Goal: Task Accomplishment & Management: Complete application form

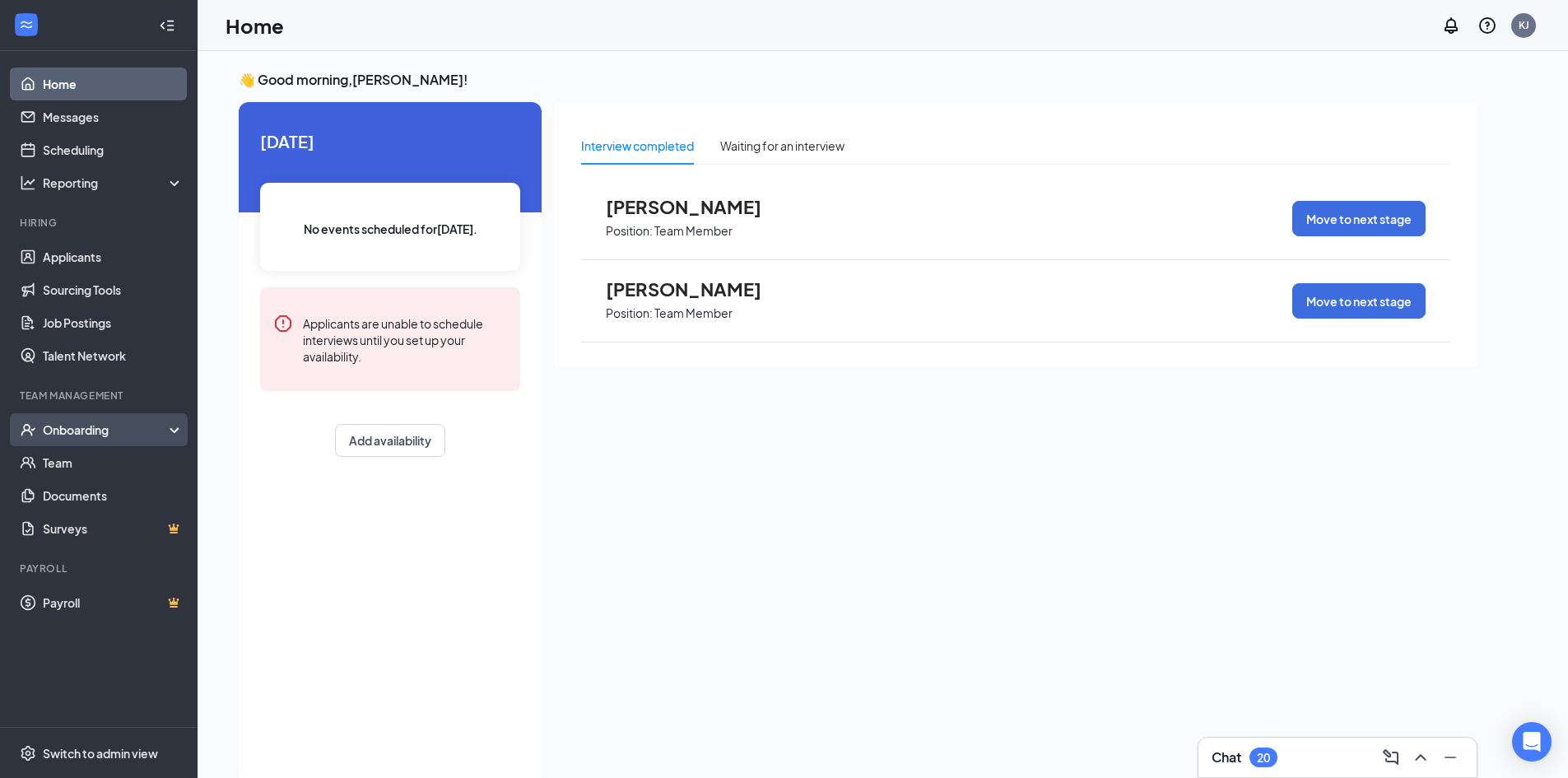
click at [94, 426] on div "Onboarding" at bounding box center [106, 430] width 127 height 17
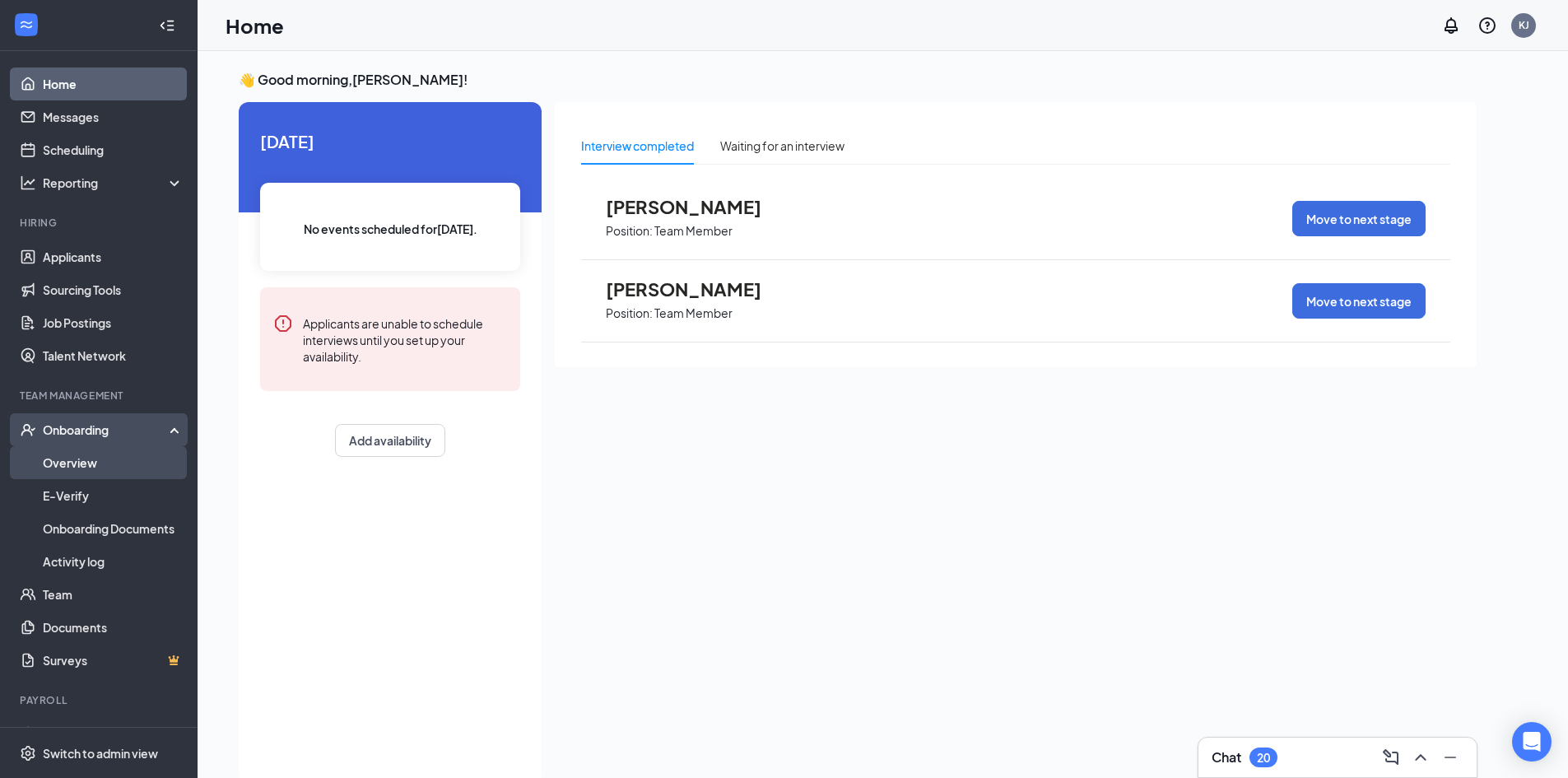
click at [105, 453] on link "Overview" at bounding box center [113, 462] width 141 height 33
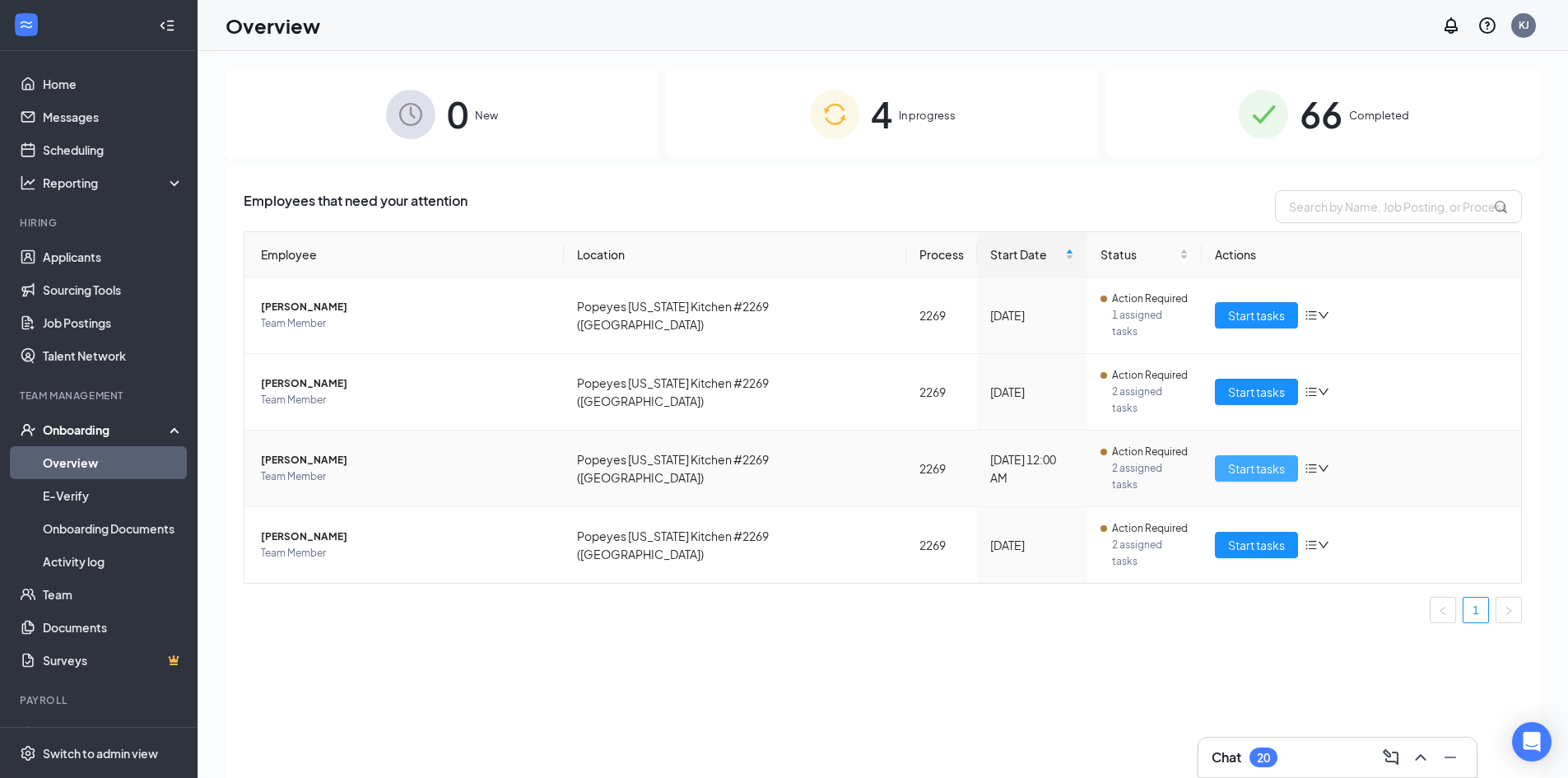
click at [1252, 460] on span "Start tasks" at bounding box center [1256, 469] width 57 height 18
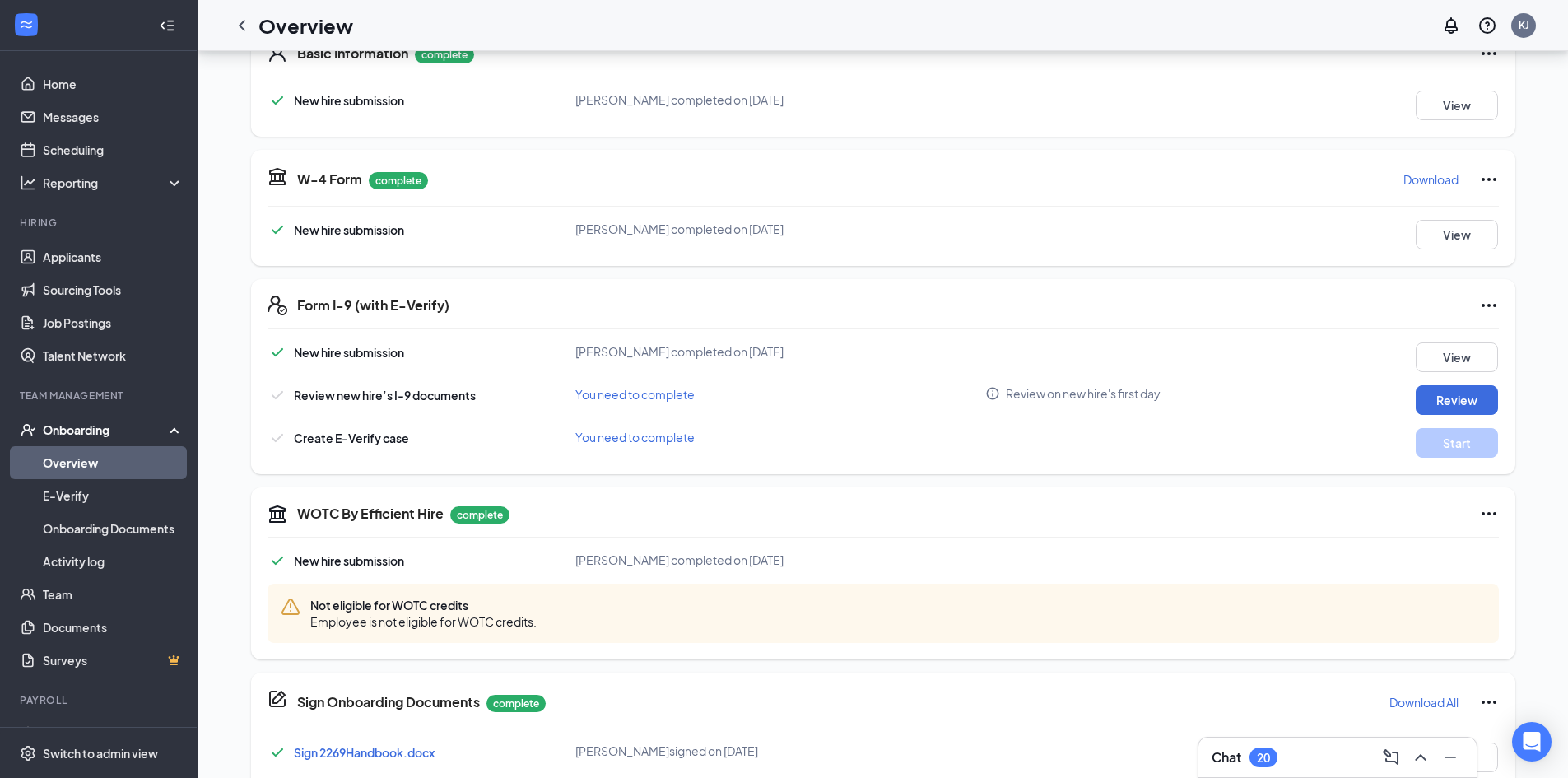
scroll to position [310, 0]
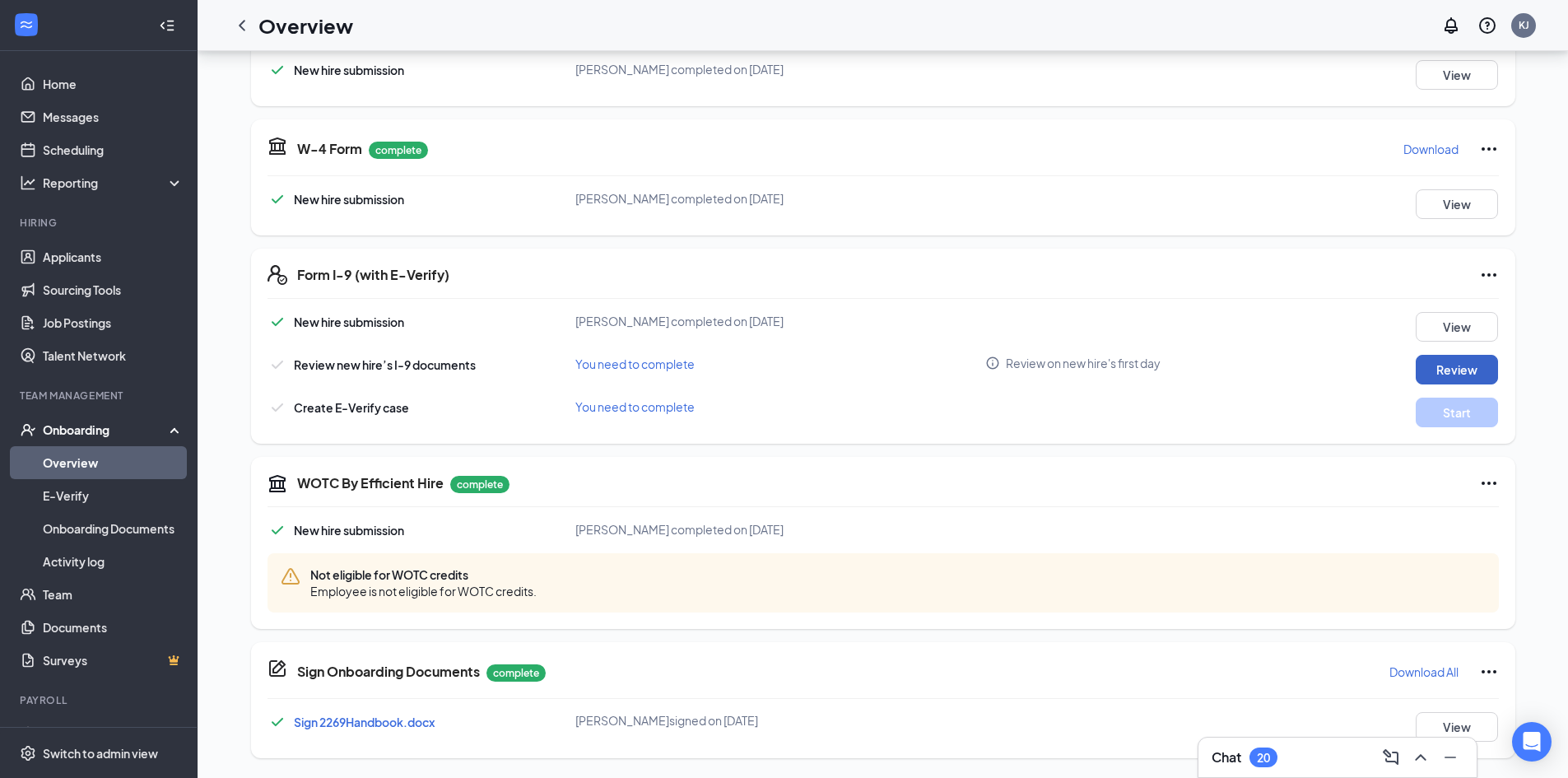
click at [1463, 374] on button "Review" at bounding box center [1457, 370] width 83 height 30
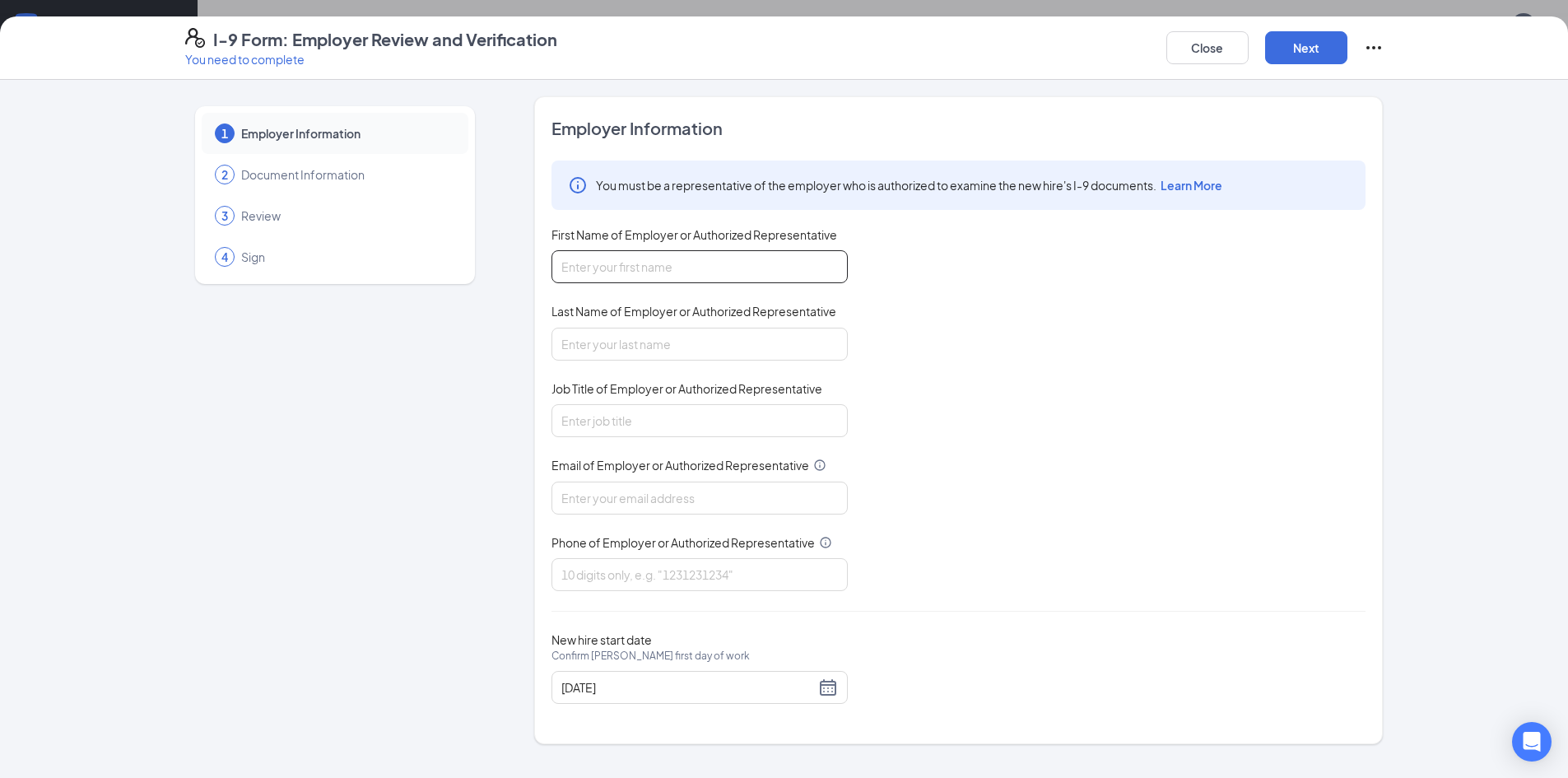
drag, startPoint x: 770, startPoint y: 267, endPoint x: 779, endPoint y: 262, distance: 10.3
click at [771, 265] on input "First Name of Employer or Authorized Representative" at bounding box center [700, 266] width 296 height 33
type input "[PERSON_NAME]"
type input "Assistant Manager"
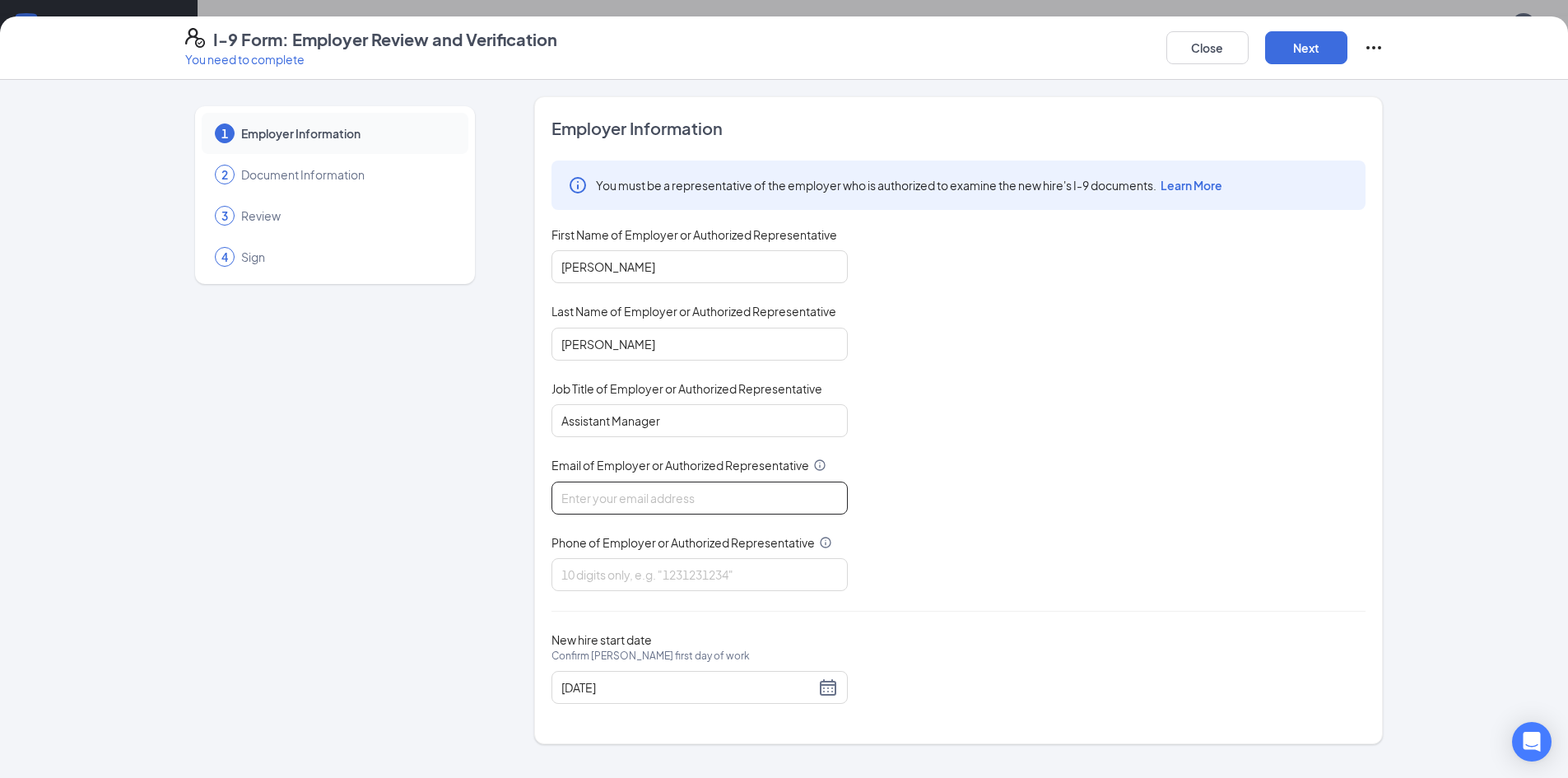
click at [635, 482] on input "Email of Employer or Authorized Representative" at bounding box center [700, 498] width 296 height 33
type input "[EMAIL_ADDRESS][DOMAIN_NAME]"
click at [658, 572] on input "Phone of Employer or Authorized Representative" at bounding box center [700, 574] width 296 height 33
type input "2288636014"
click at [1306, 51] on button "Next" at bounding box center [1307, 47] width 83 height 33
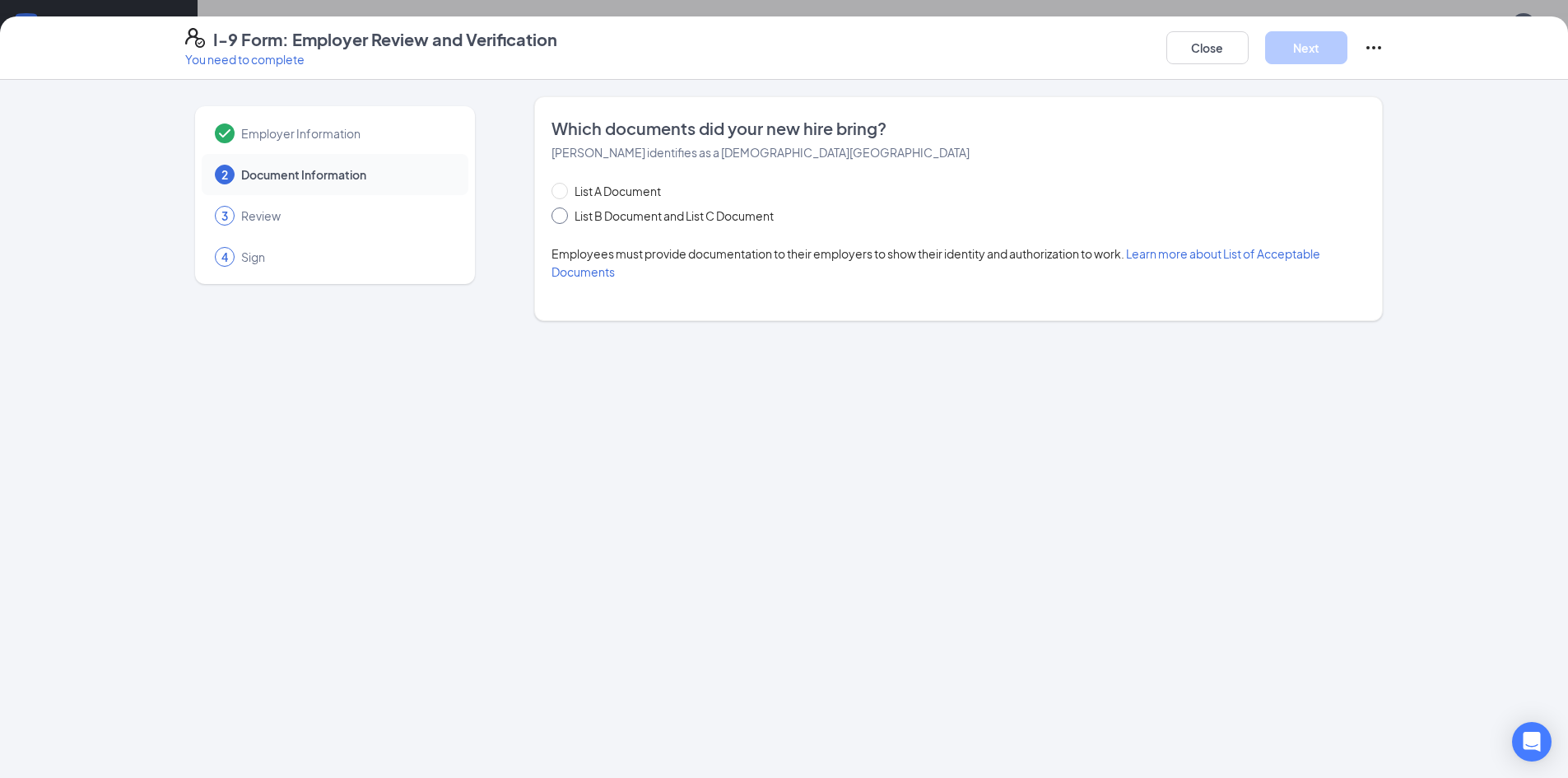
click at [570, 214] on span "List B Document and List C Document" at bounding box center [674, 215] width 213 height 18
click at [563, 214] on input "List B Document and List C Document" at bounding box center [557, 213] width 11 height 11
radio input "true"
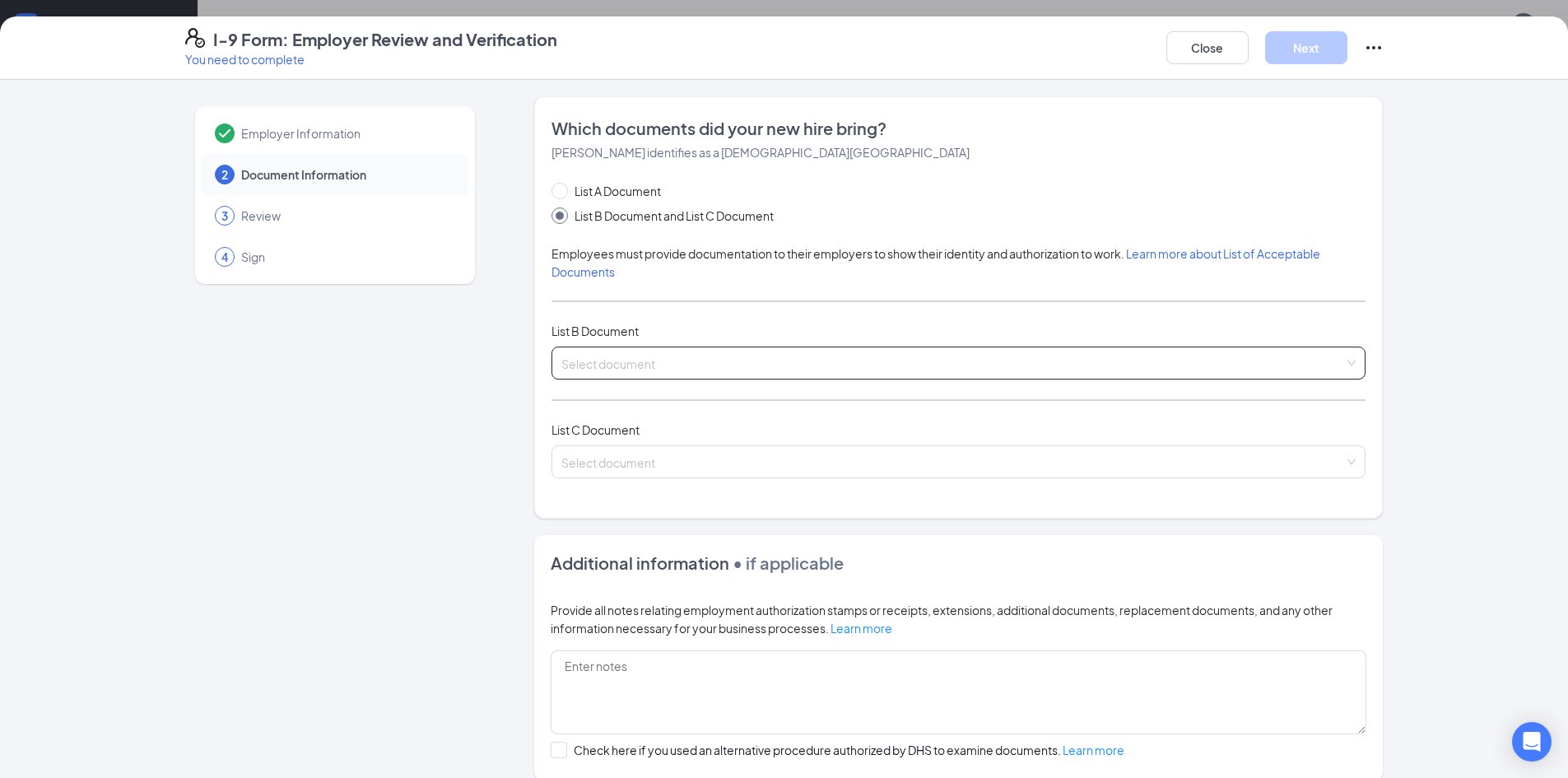
click at [637, 359] on input "search" at bounding box center [953, 360] width 783 height 25
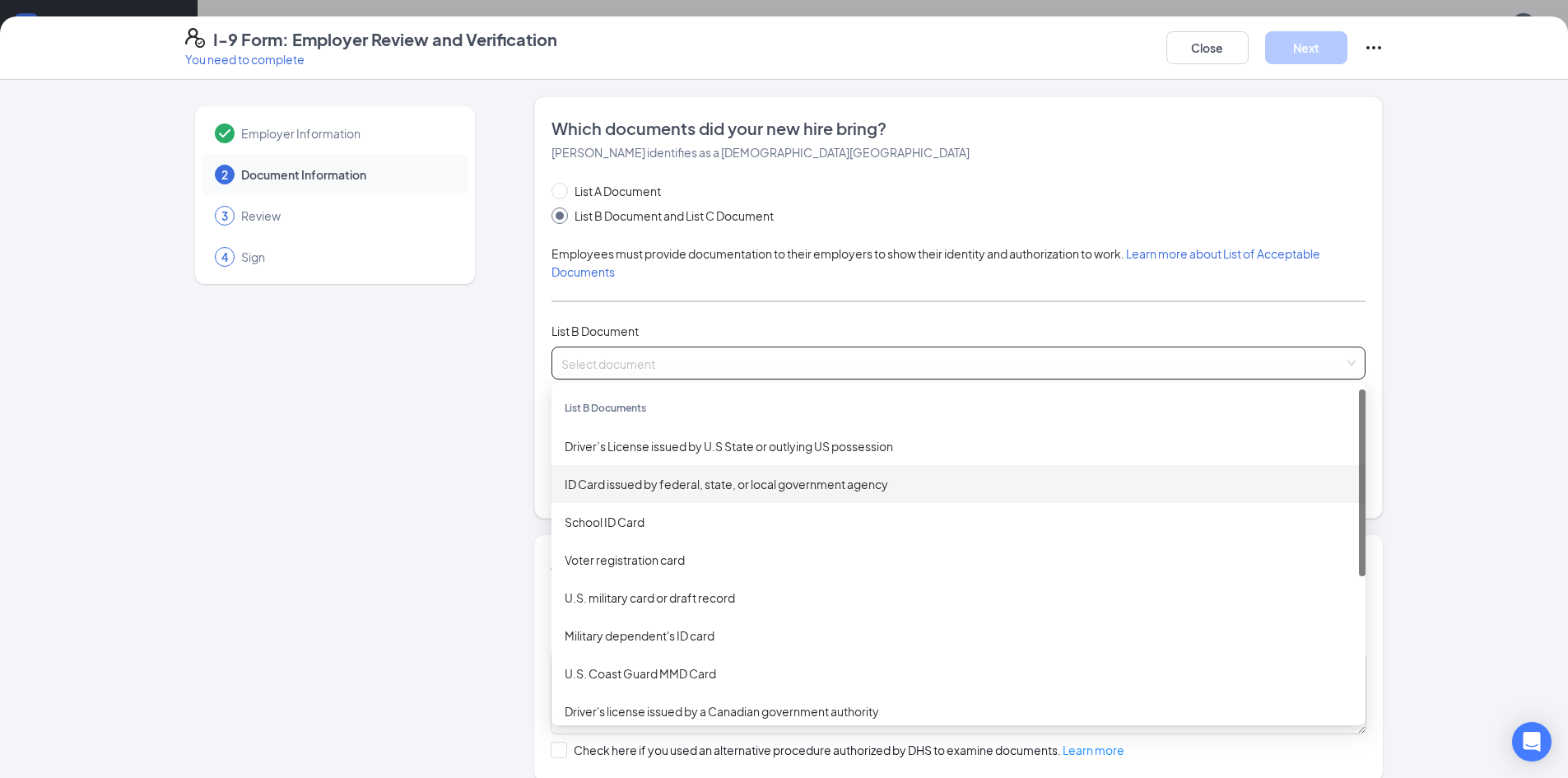
click at [606, 487] on div "ID Card issued by federal, state, or local government agency" at bounding box center [959, 484] width 788 height 18
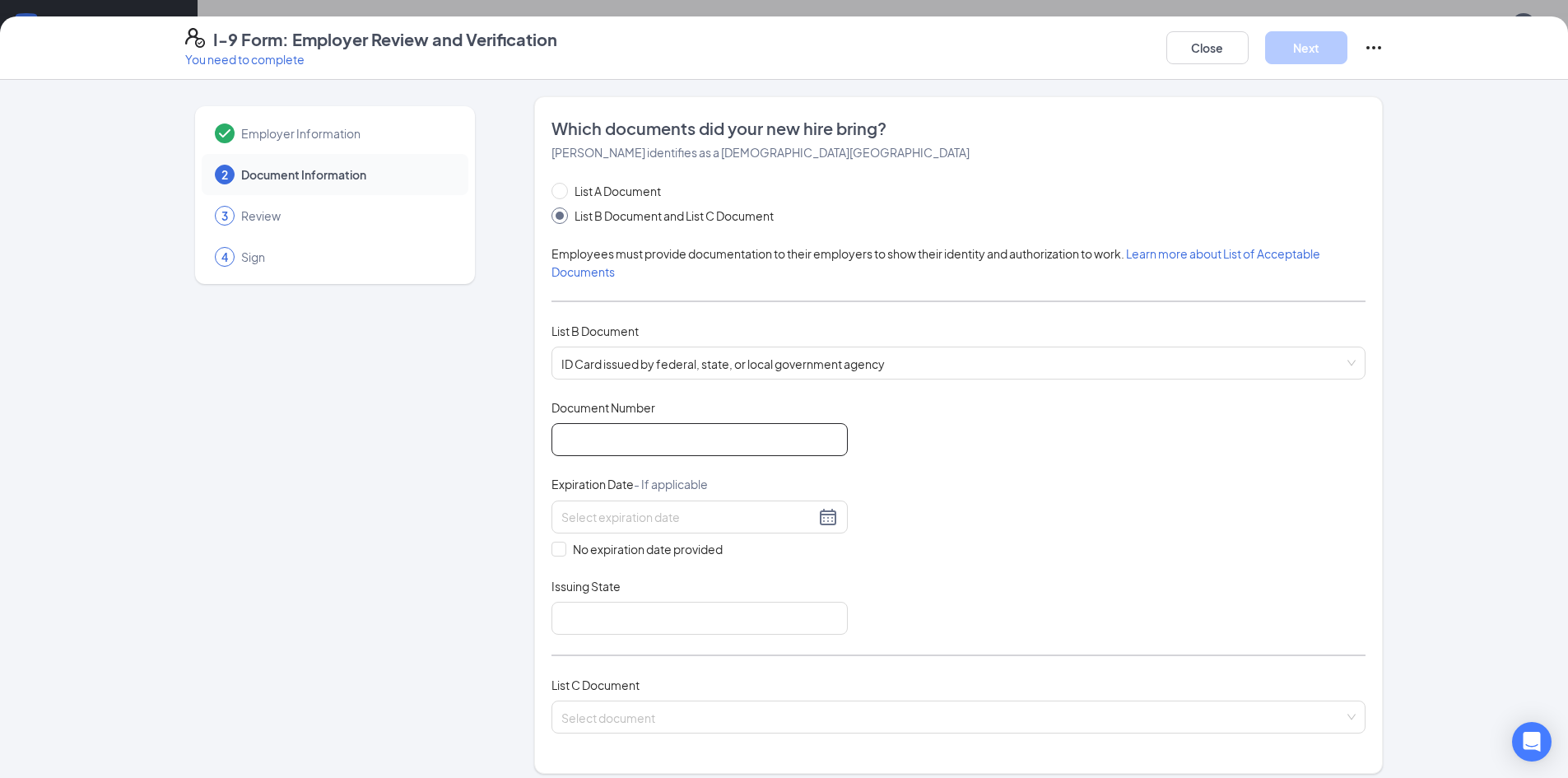
click at [598, 445] on input "Document Number" at bounding box center [700, 439] width 296 height 33
type input "277383952"
click at [614, 509] on input at bounding box center [688, 517] width 253 height 18
type input "[DATE]"
click at [603, 628] on input "Issuing State" at bounding box center [700, 618] width 296 height 33
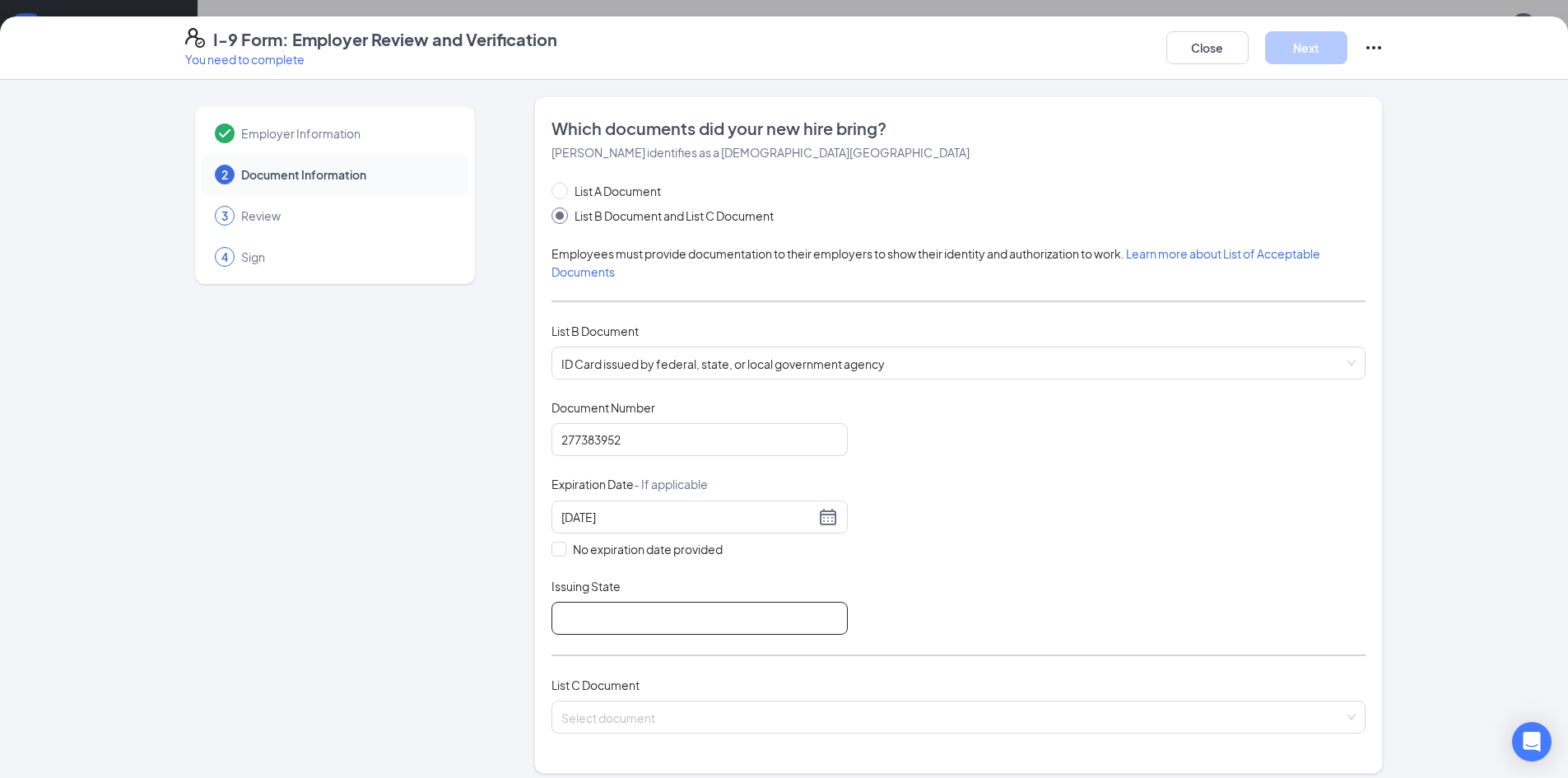
type input "[US_STATE]"
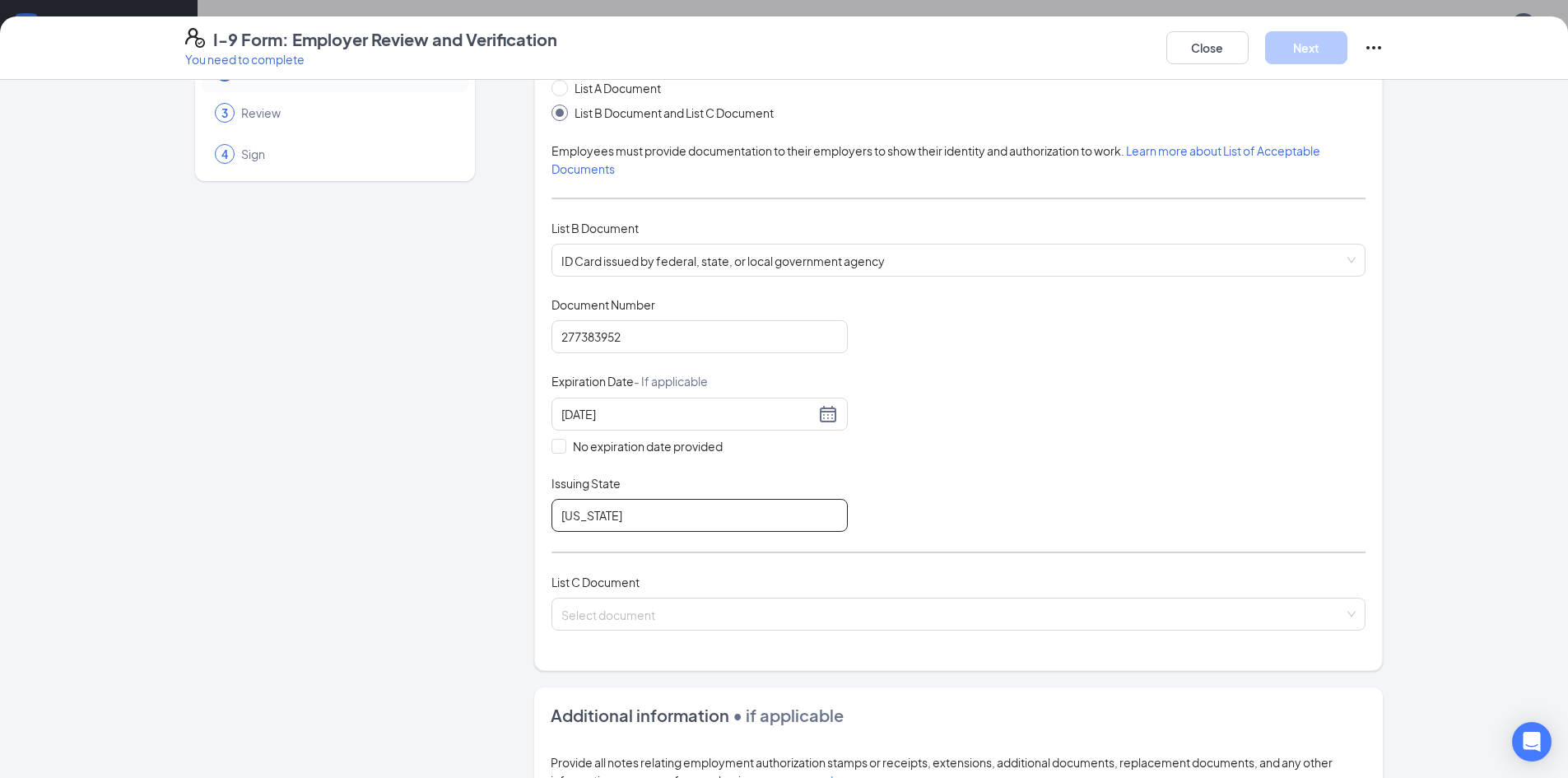
scroll to position [330, 0]
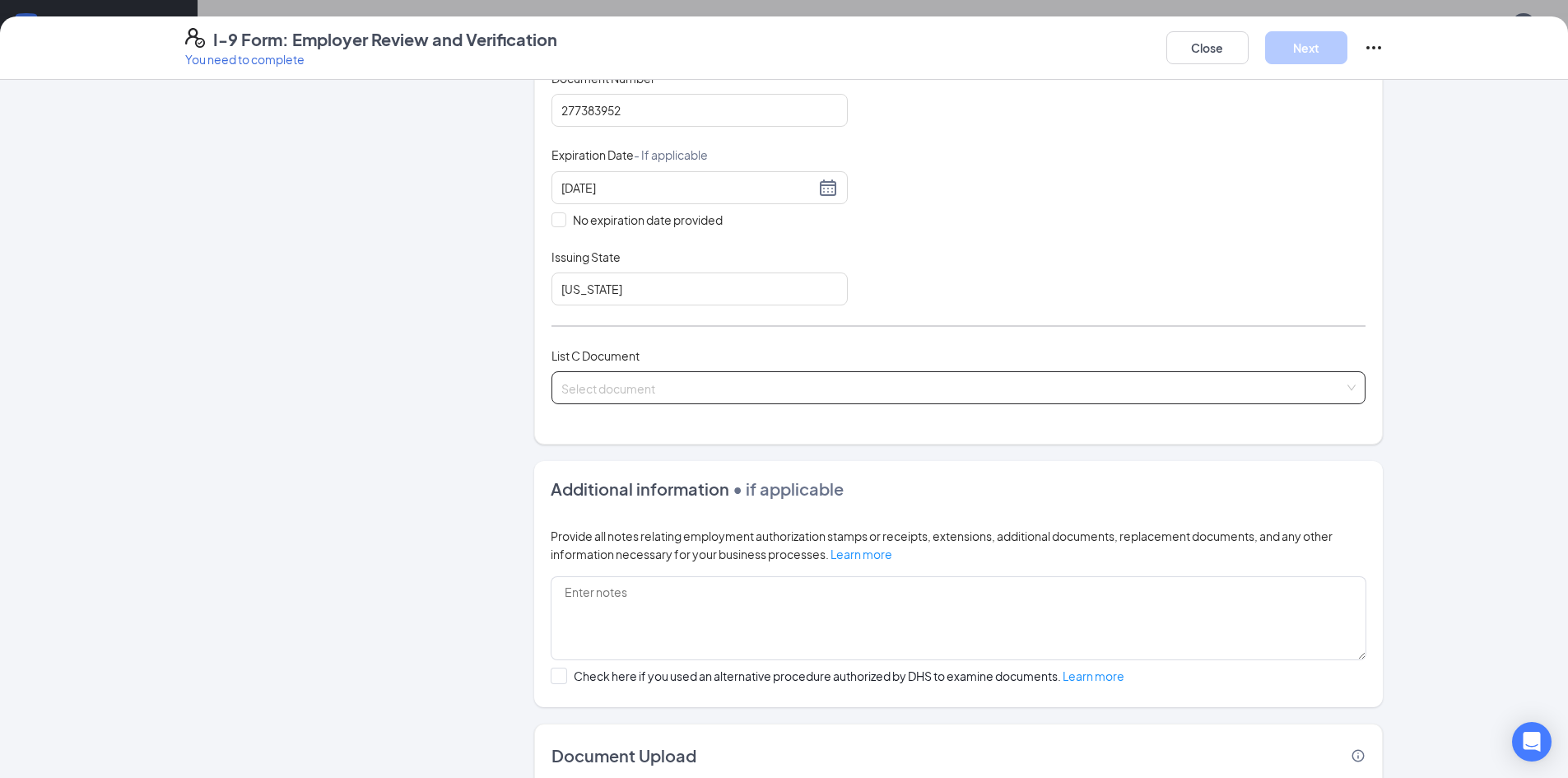
click at [634, 384] on input "search" at bounding box center [953, 384] width 783 height 25
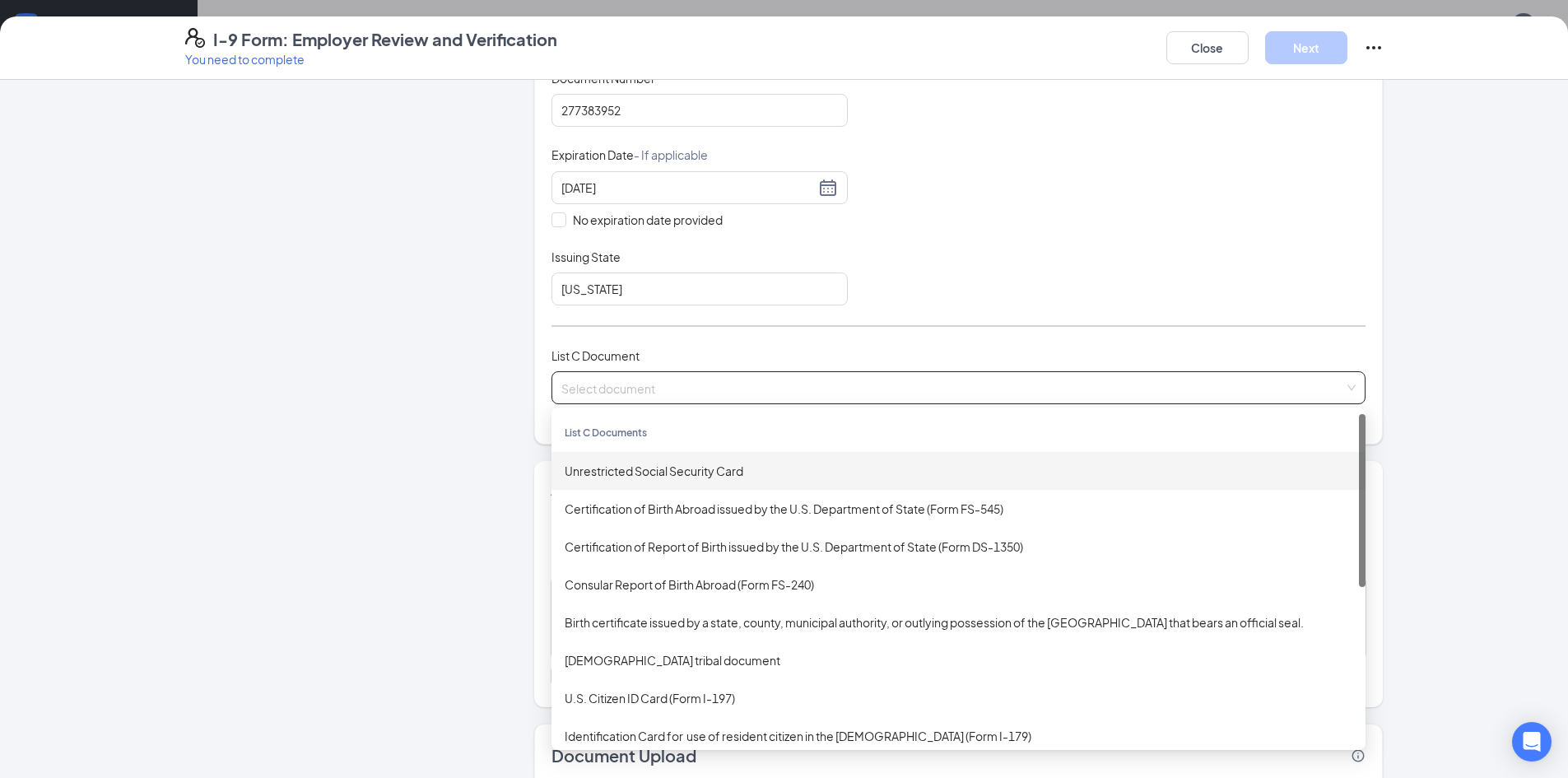
click at [621, 475] on div "Unrestricted Social Security Card" at bounding box center [959, 470] width 788 height 18
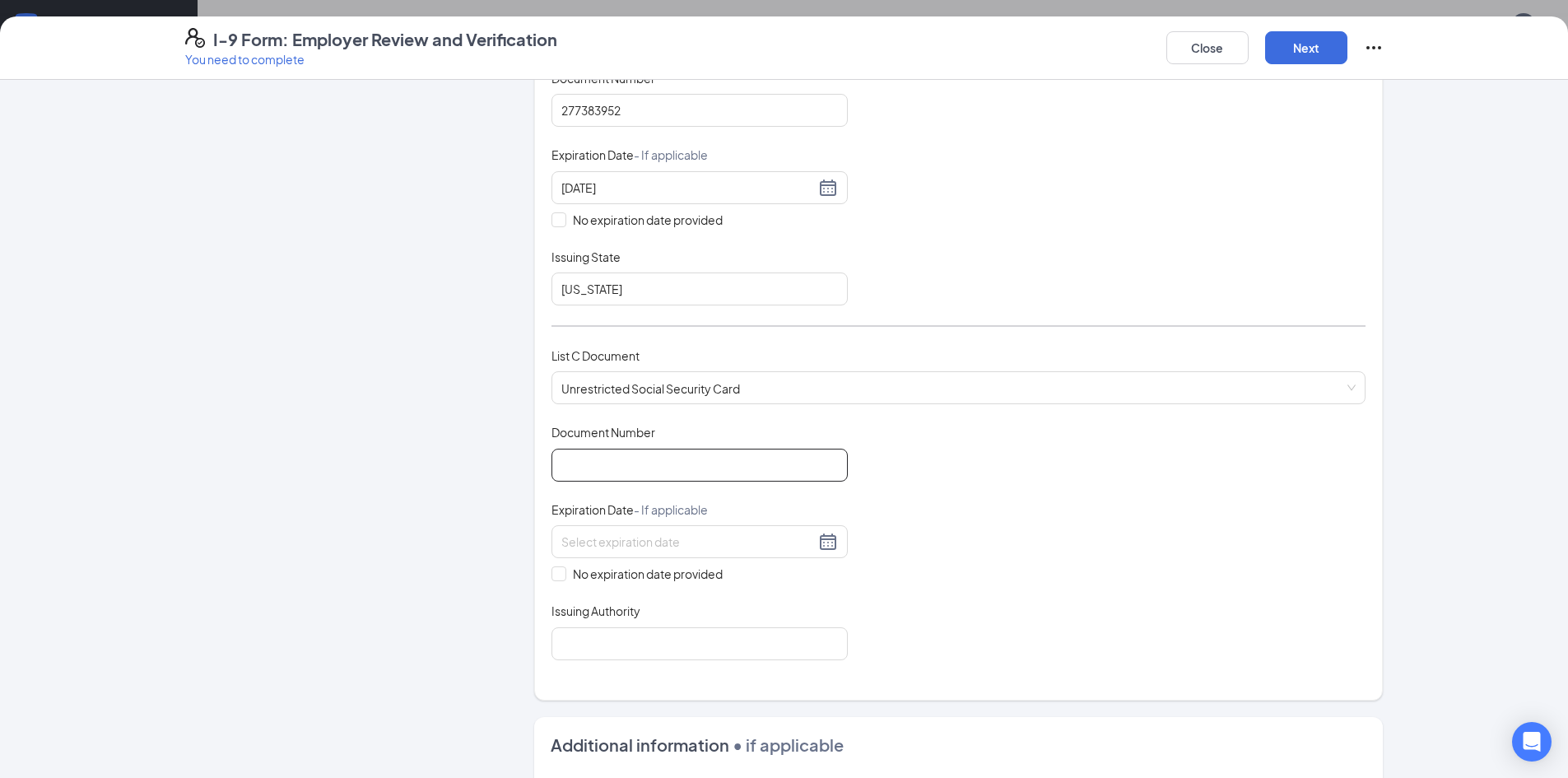
click at [670, 460] on input "Document Number" at bounding box center [700, 464] width 296 height 33
type input "428991069"
click at [553, 565] on label "No expiration date provided" at bounding box center [700, 574] width 296 height 18
click at [553, 566] on input "No expiration date provided" at bounding box center [557, 571] width 11 height 11
checkbox input "true"
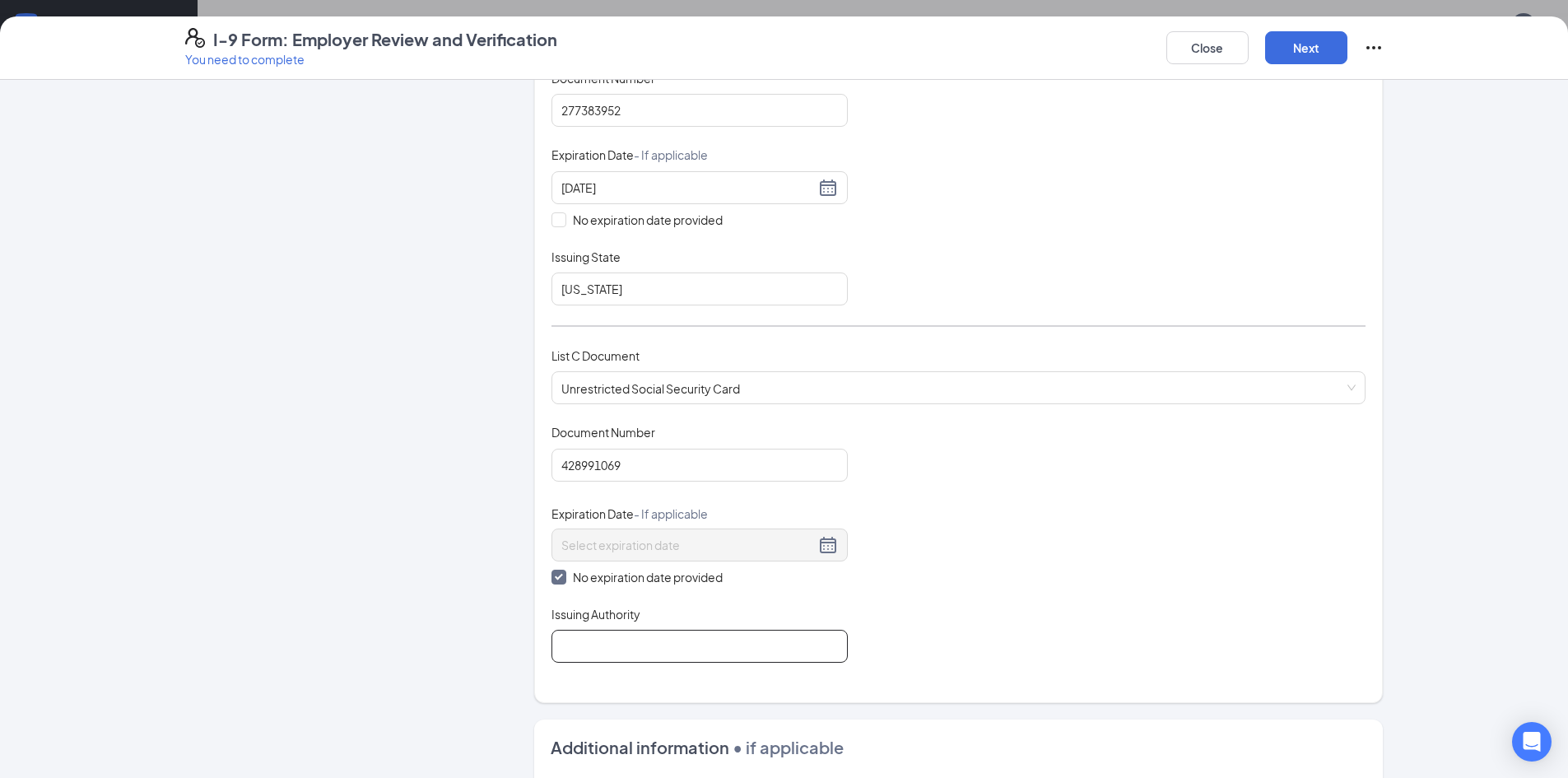
click at [624, 657] on input "Issuing Authority" at bounding box center [700, 646] width 296 height 33
type input "SOCIAL SECURITY ADMIN"
click at [1298, 42] on button "Next" at bounding box center [1307, 47] width 83 height 33
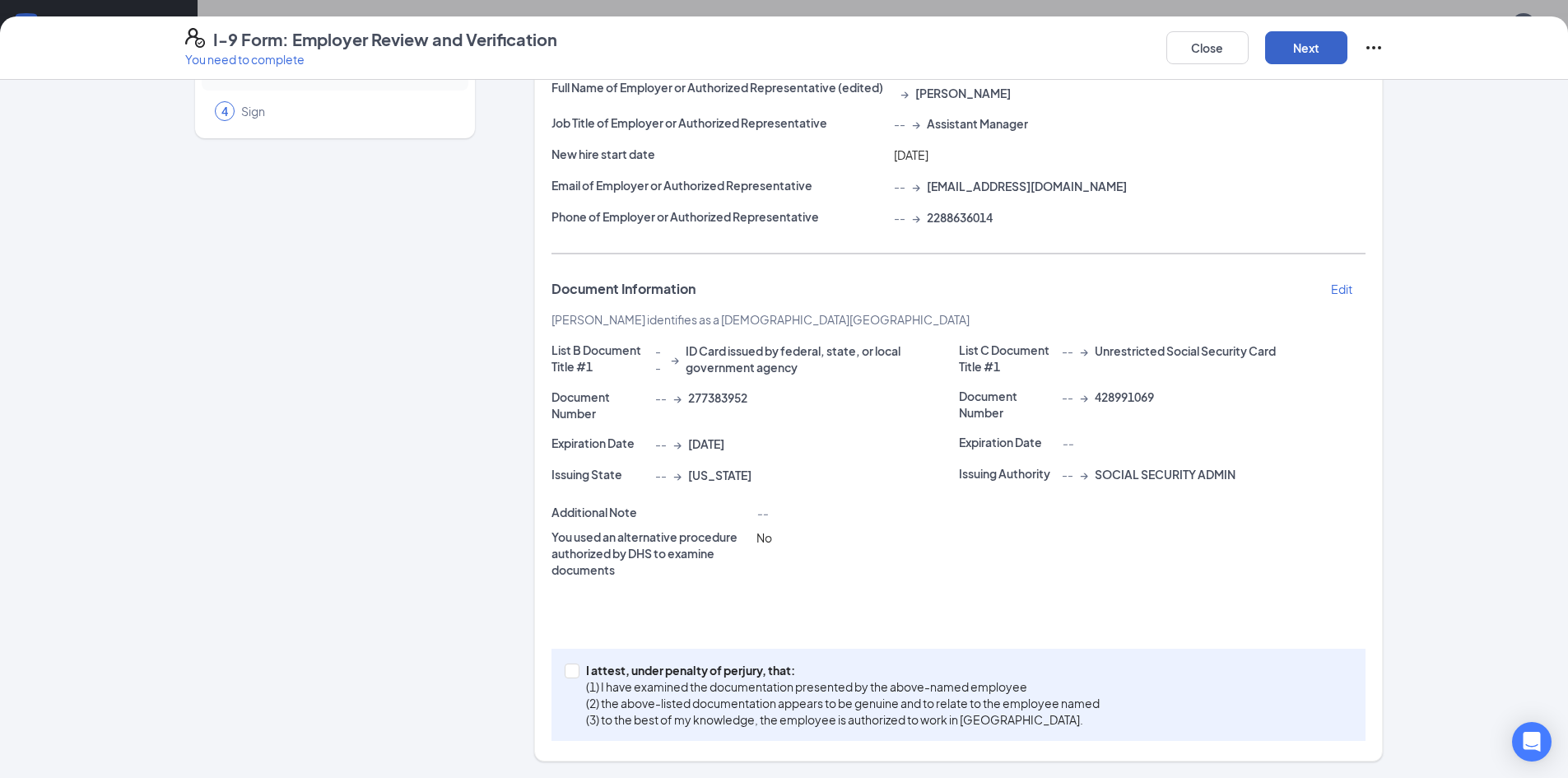
scroll to position [146, 0]
click at [579, 670] on span "I attest, under penalty of [PERSON_NAME], that: (1) I have examined the documen…" at bounding box center [842, 694] width 526 height 66
click at [574, 670] on input "I attest, under penalty of [PERSON_NAME], that: (1) I have examined the documen…" at bounding box center [570, 669] width 11 height 11
checkbox input "true"
click at [1299, 54] on button "Next" at bounding box center [1307, 47] width 83 height 33
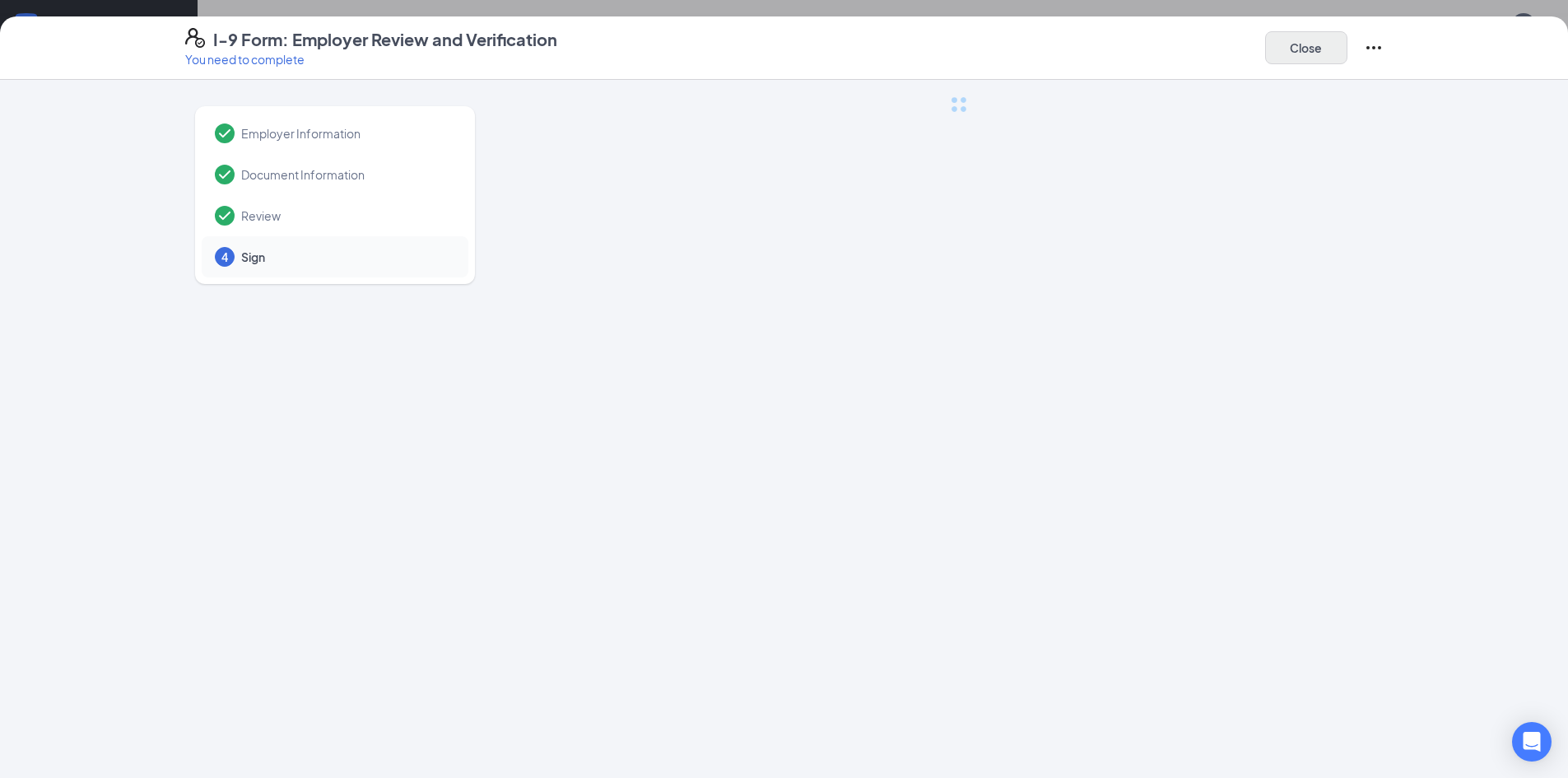
scroll to position [0, 0]
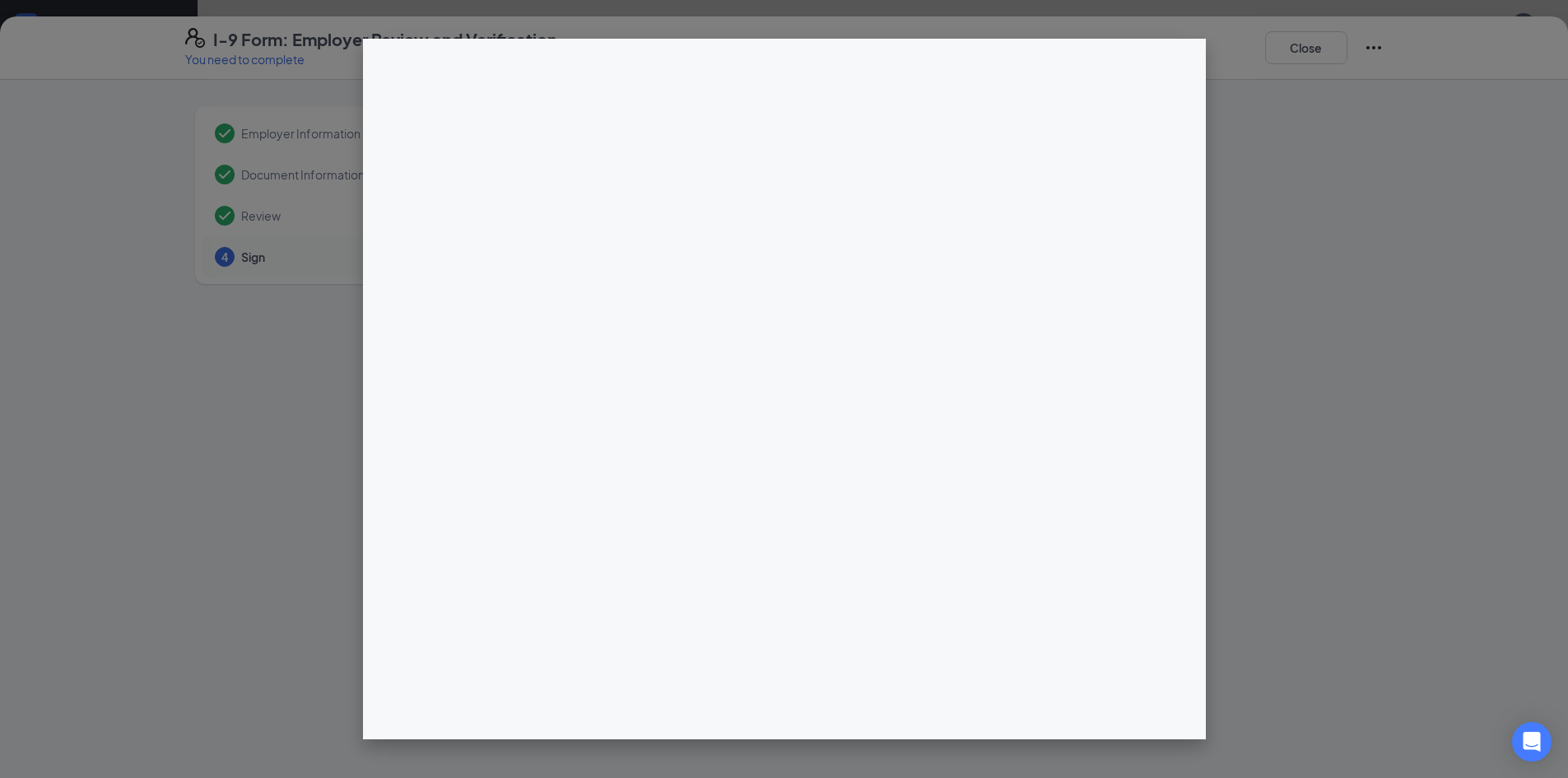
drag, startPoint x: 774, startPoint y: 554, endPoint x: 1267, endPoint y: 95, distance: 673.6
click at [1319, 201] on div at bounding box center [784, 389] width 1568 height 778
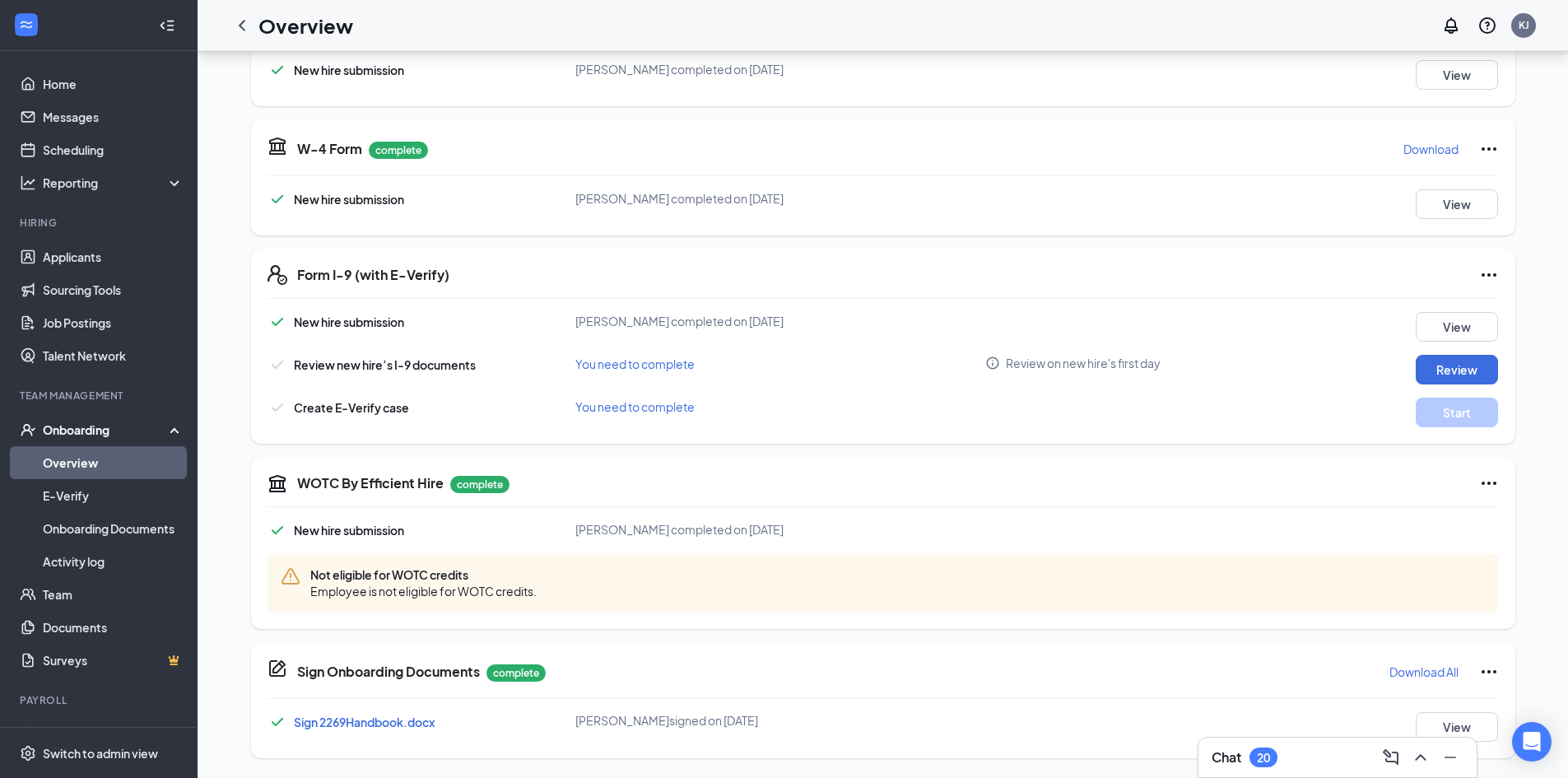
click at [781, 239] on div "I-9 Form: Employer Review and Verification You need to complete Close Employer …" at bounding box center [784, 389] width 1568 height 778
click at [1447, 410] on button "Start" at bounding box center [1457, 412] width 83 height 30
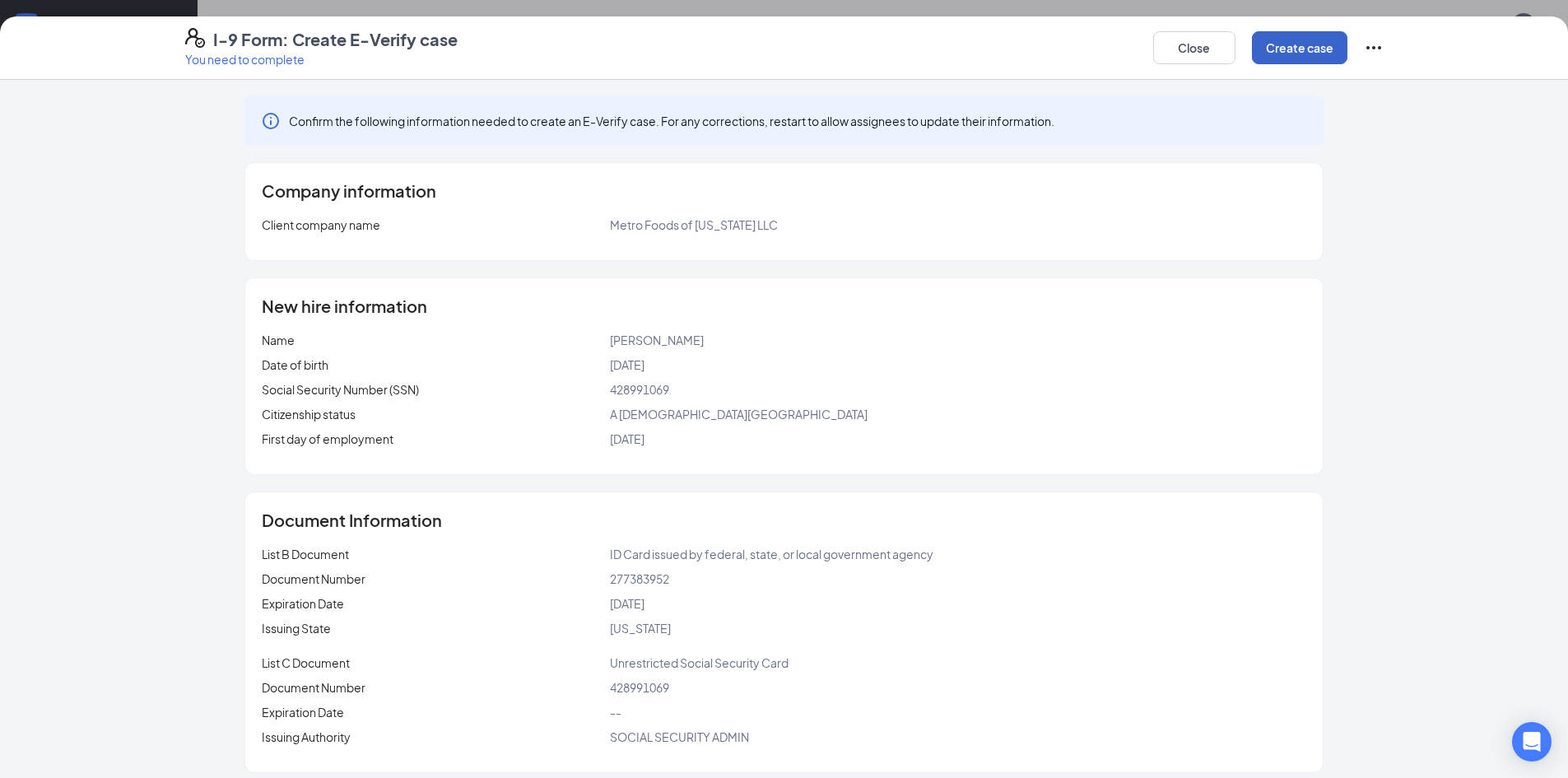
click at [1317, 56] on button "Create case" at bounding box center [1300, 47] width 96 height 33
